Goal: Information Seeking & Learning: Learn about a topic

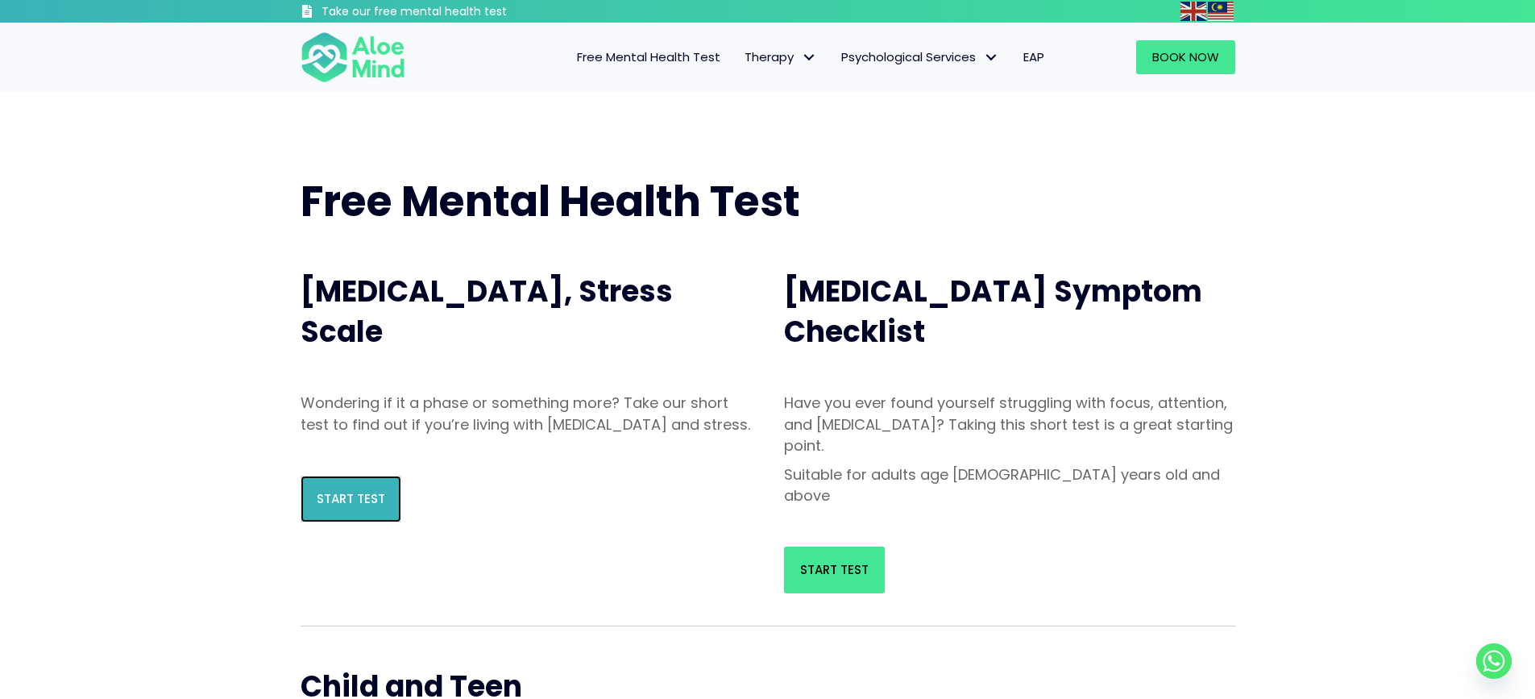
click at [359, 507] on span "Start Test" at bounding box center [351, 498] width 69 height 17
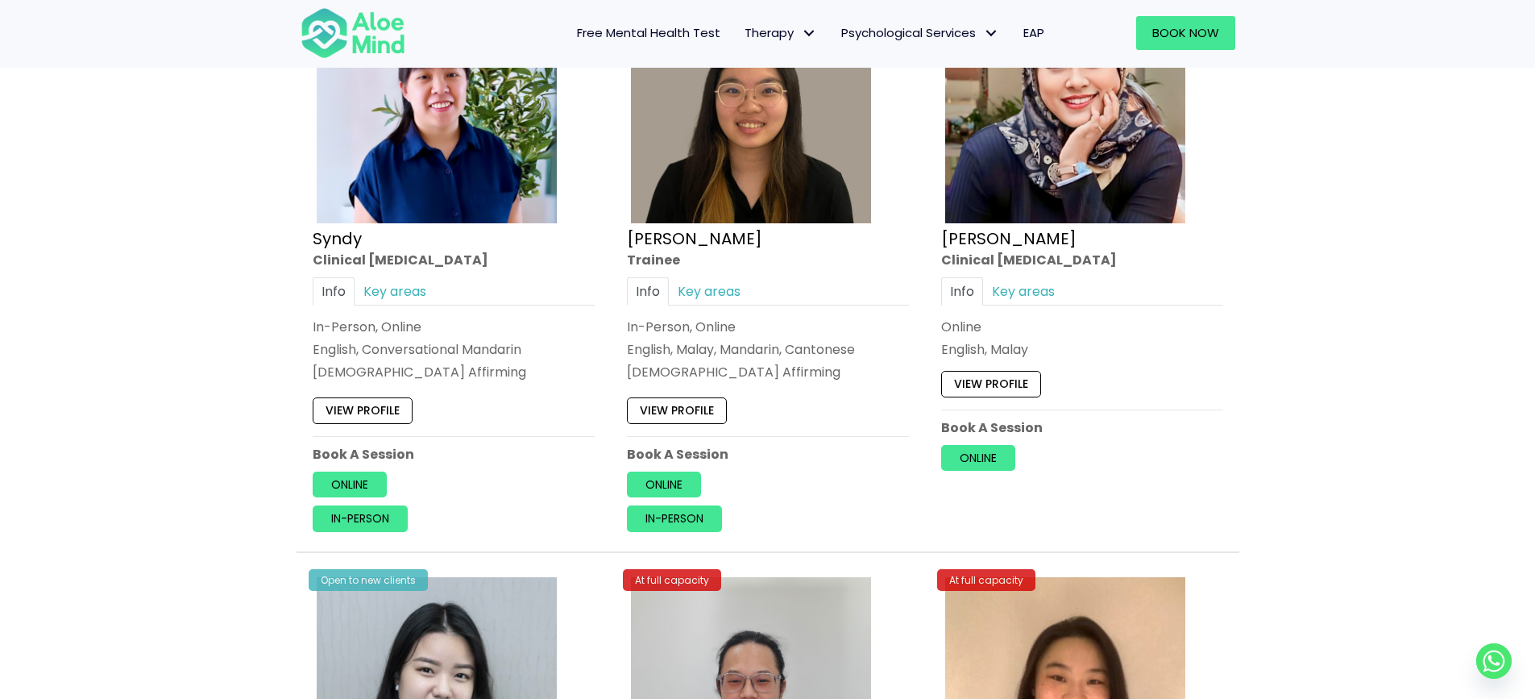
scroll to position [5026, 0]
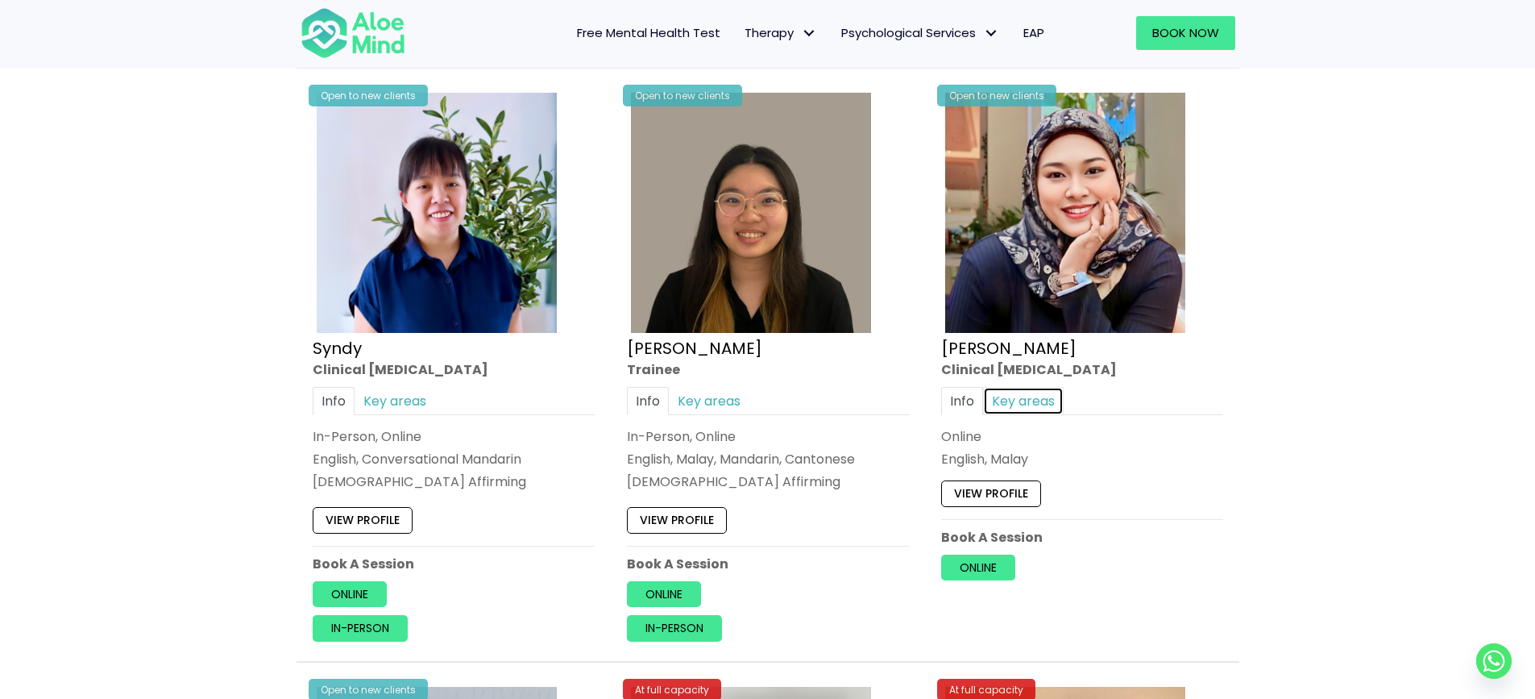
click at [1021, 392] on link "Key areas" at bounding box center [1023, 401] width 81 height 28
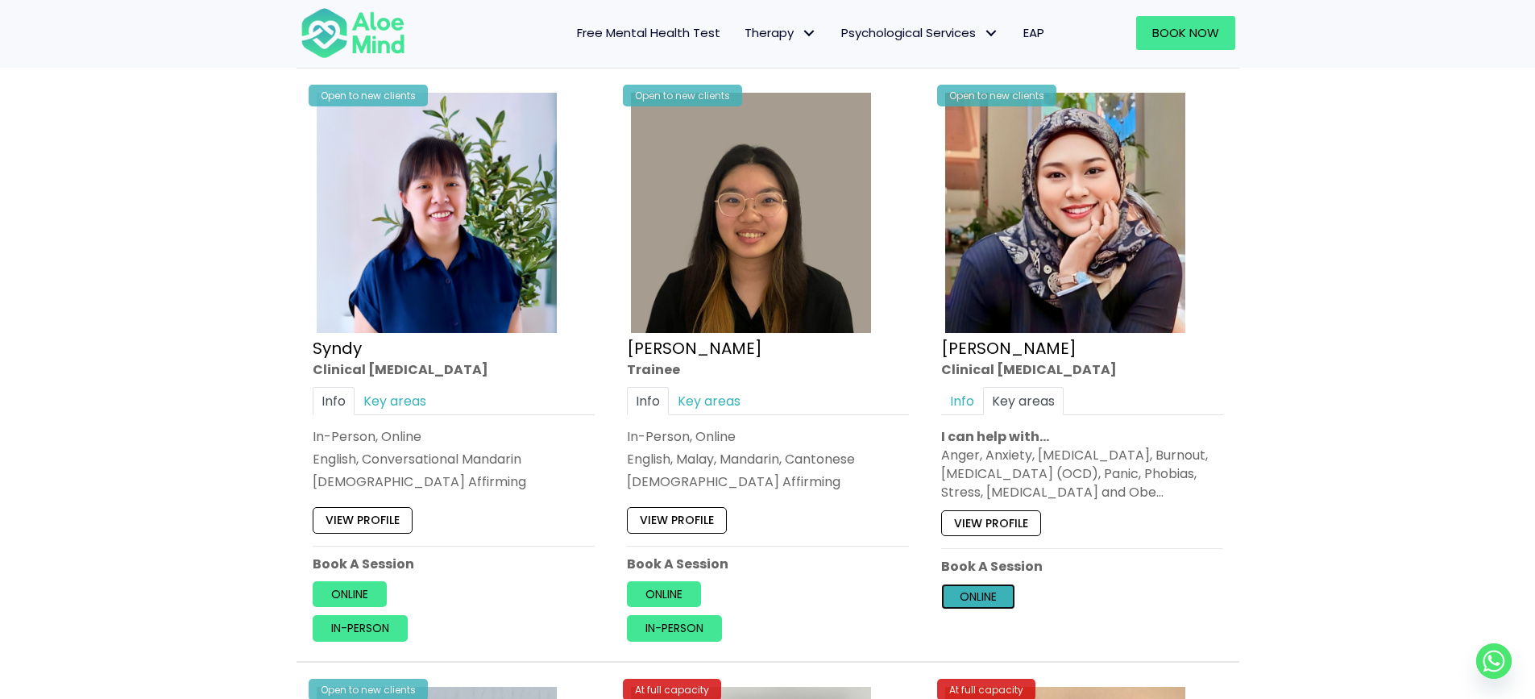
click at [965, 592] on link "Online" at bounding box center [978, 596] width 74 height 26
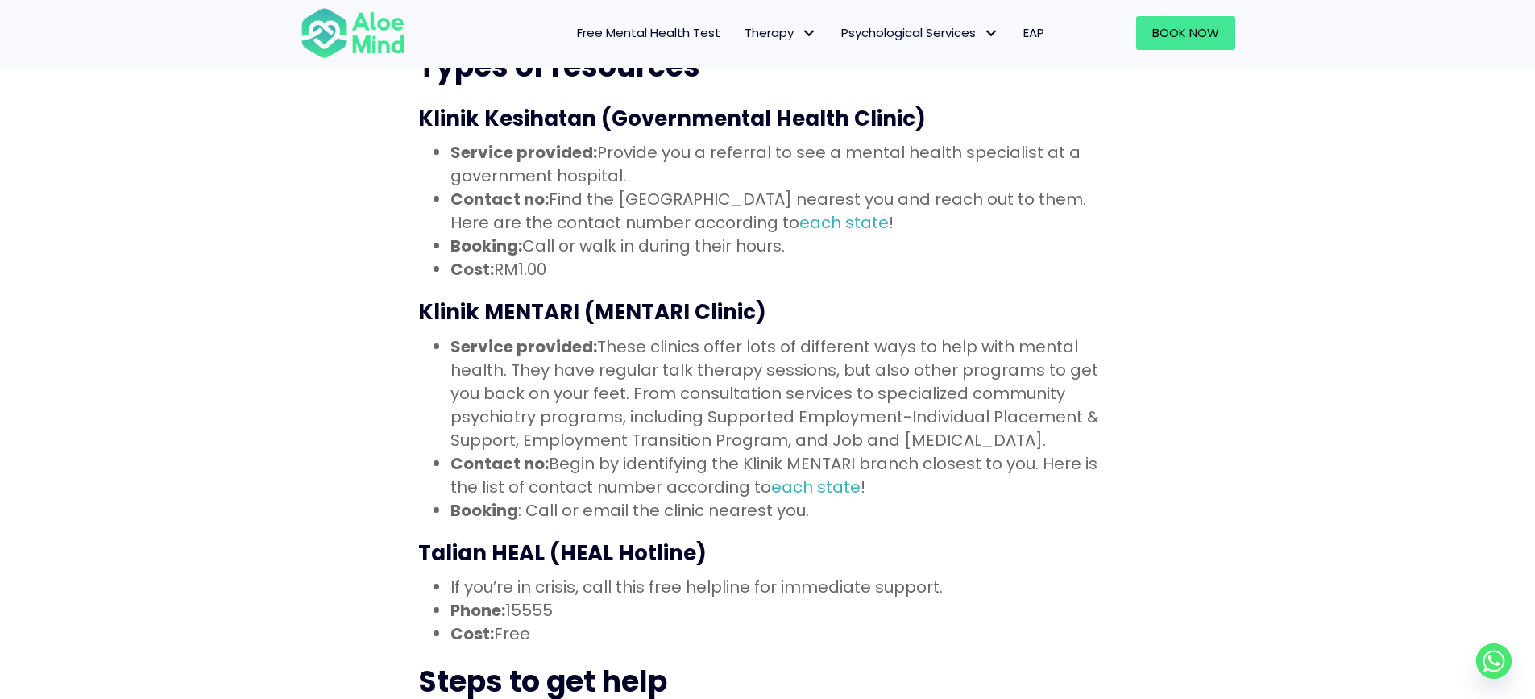
scroll to position [806, 0]
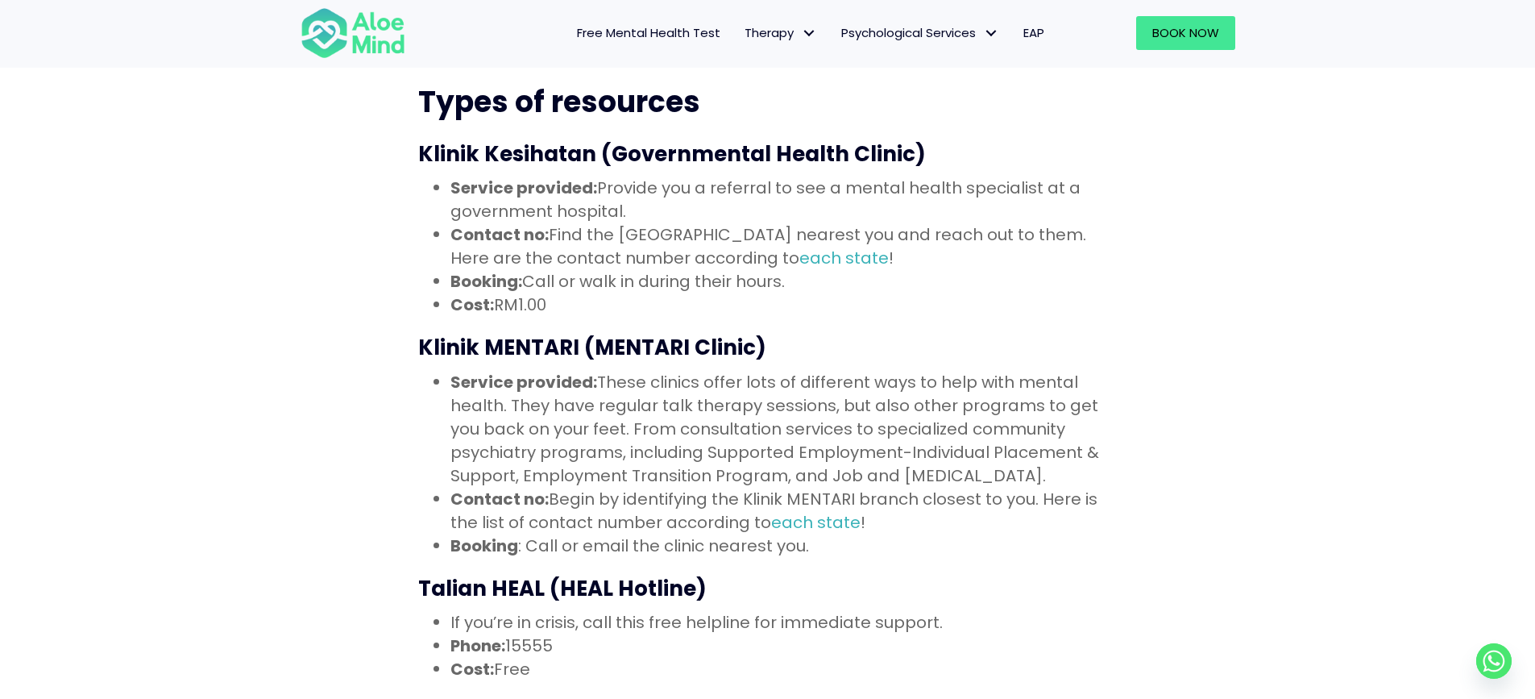
click at [682, 488] on li "Contact no: Begin by identifying the Klinik MENTARI branch closest to you. Here…" at bounding box center [784, 511] width 667 height 47
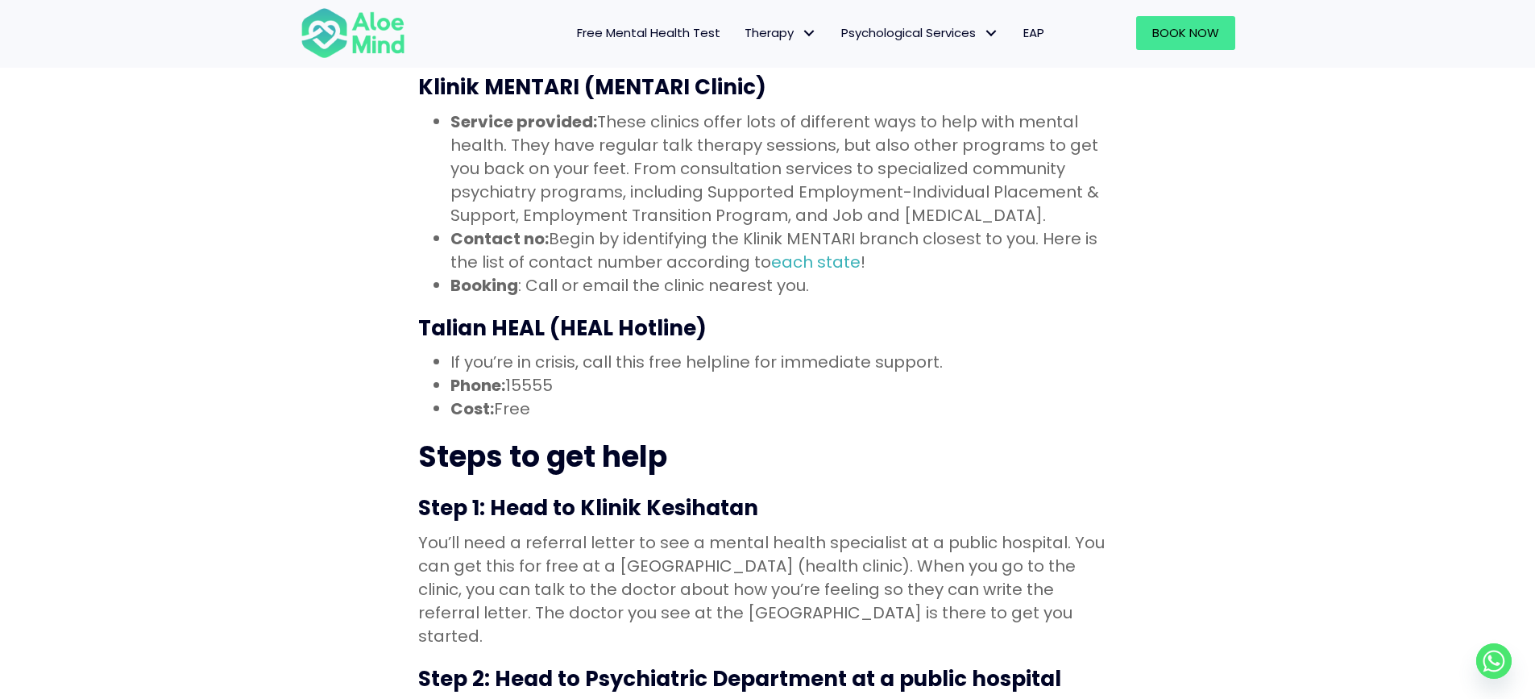
scroll to position [1048, 0]
